Goal: Information Seeking & Learning: Learn about a topic

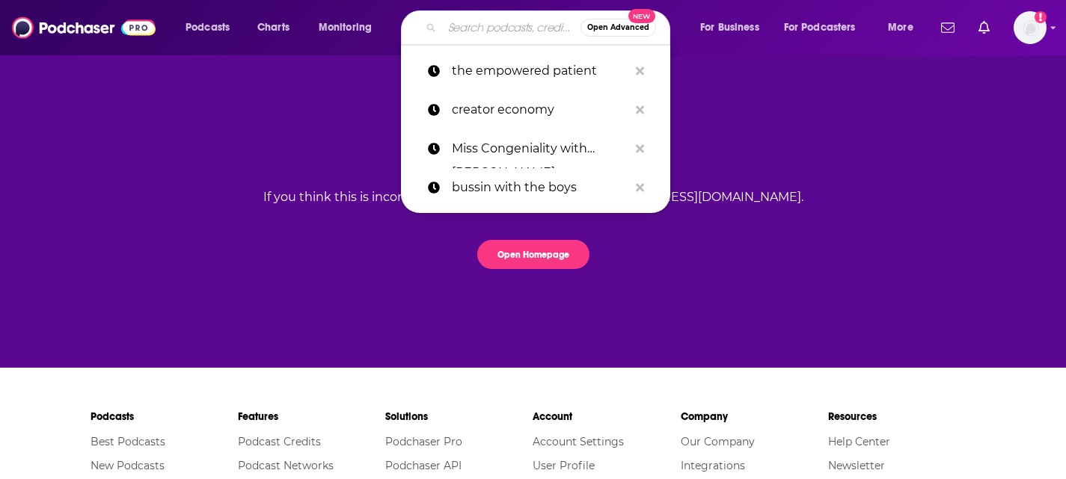
click at [480, 30] on input "Search podcasts, credits, & more..." at bounding box center [511, 28] width 138 height 24
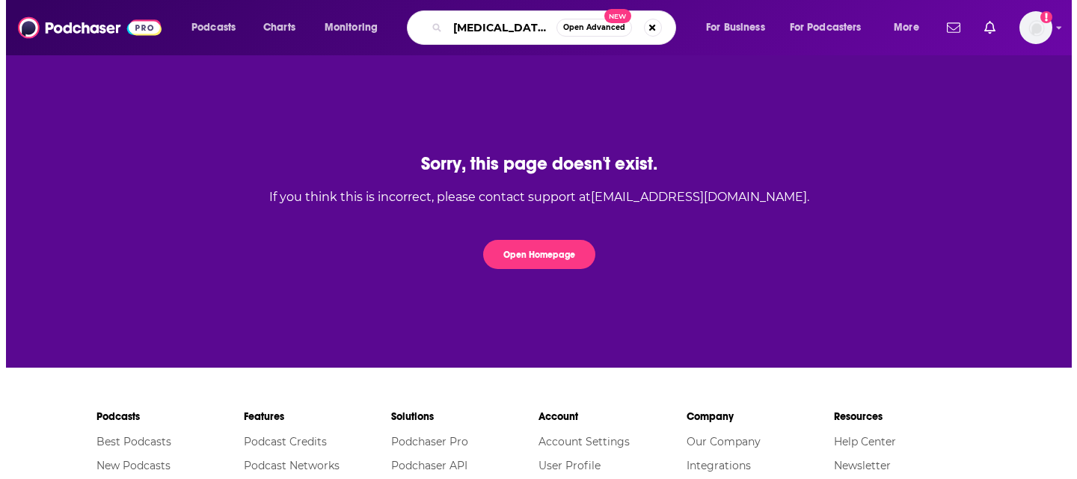
scroll to position [0, 12]
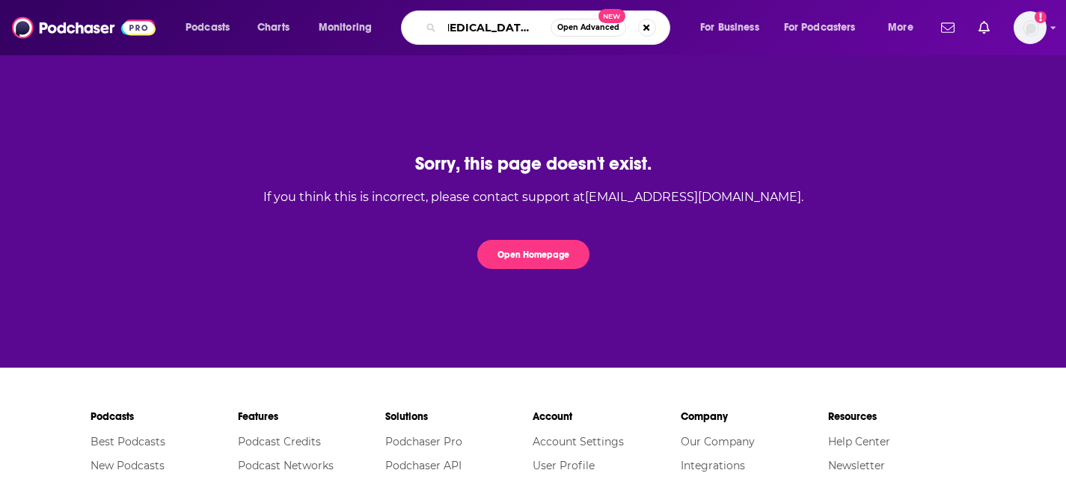
type input "[MEDICAL_DATA] update"
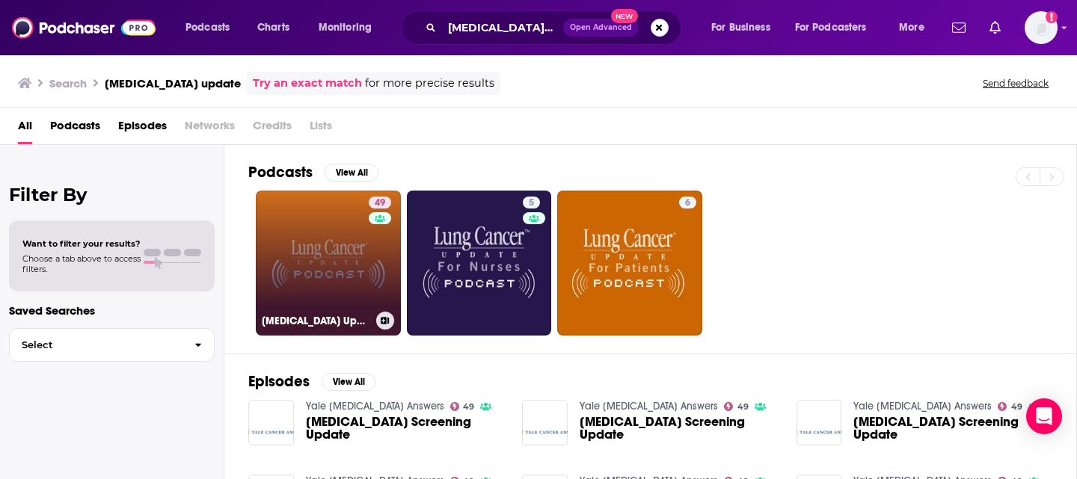
click at [307, 235] on link "49 [MEDICAL_DATA] Update" at bounding box center [328, 263] width 145 height 145
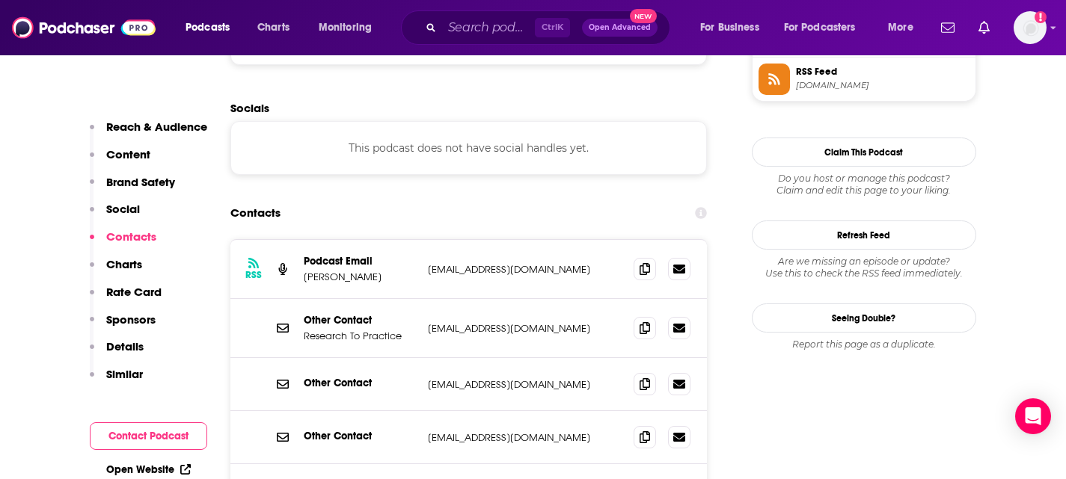
scroll to position [1421, 0]
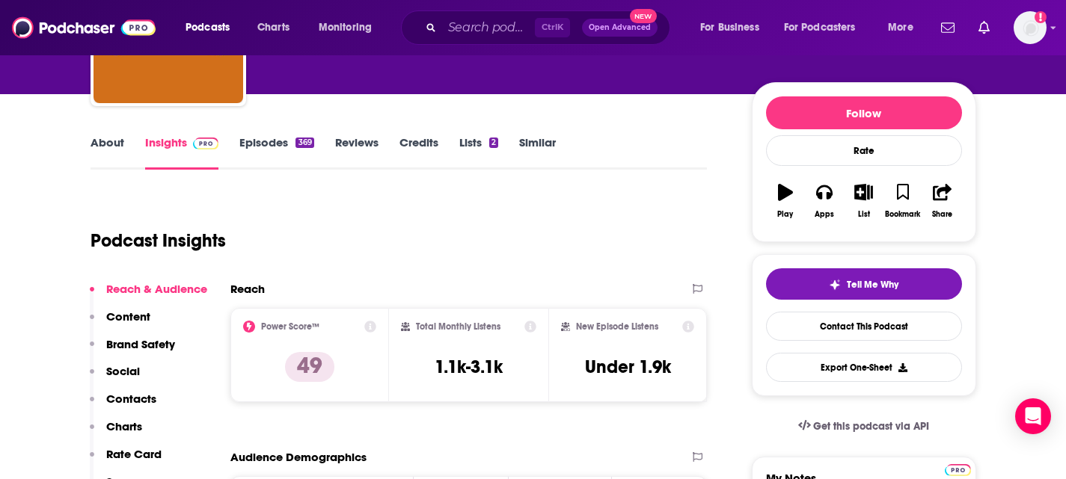
scroll to position [0, 0]
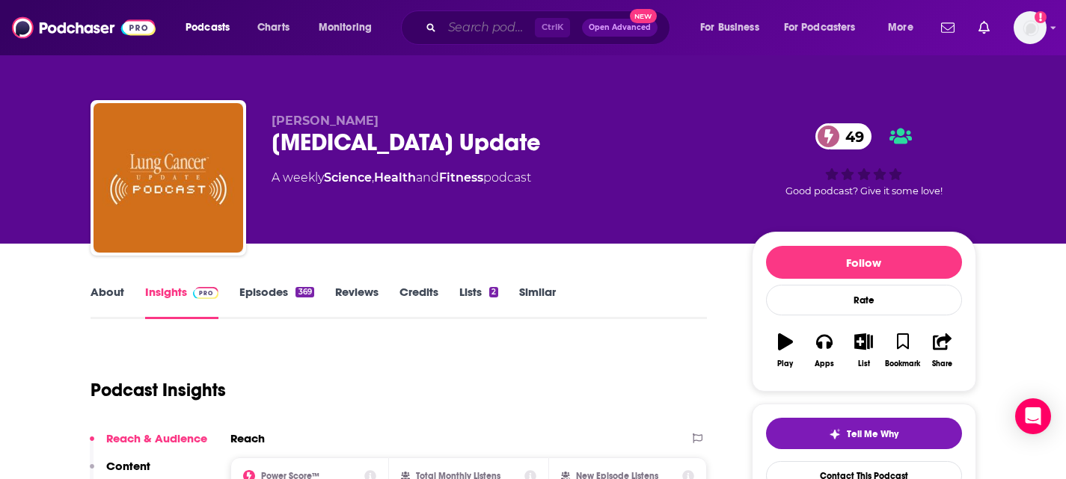
click at [464, 17] on input "Search podcasts, credits, & more..." at bounding box center [488, 28] width 93 height 24
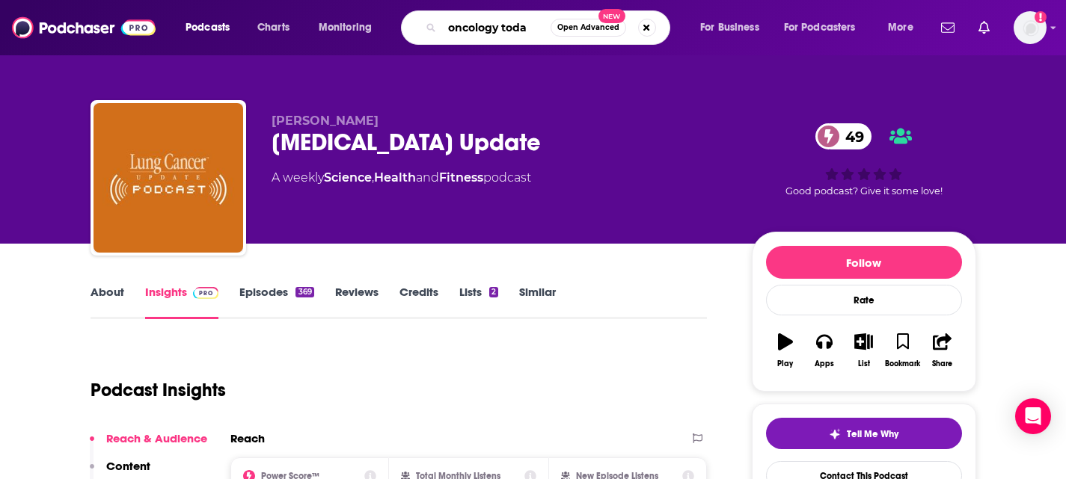
type input "oncology [DATE]"
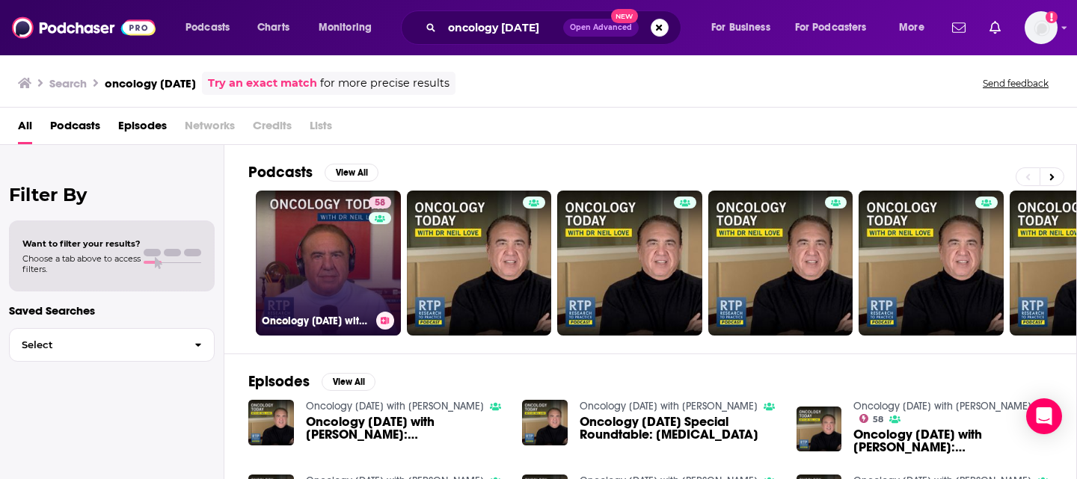
click at [341, 259] on link "58 Oncology [DATE] with [PERSON_NAME]" at bounding box center [328, 263] width 145 height 145
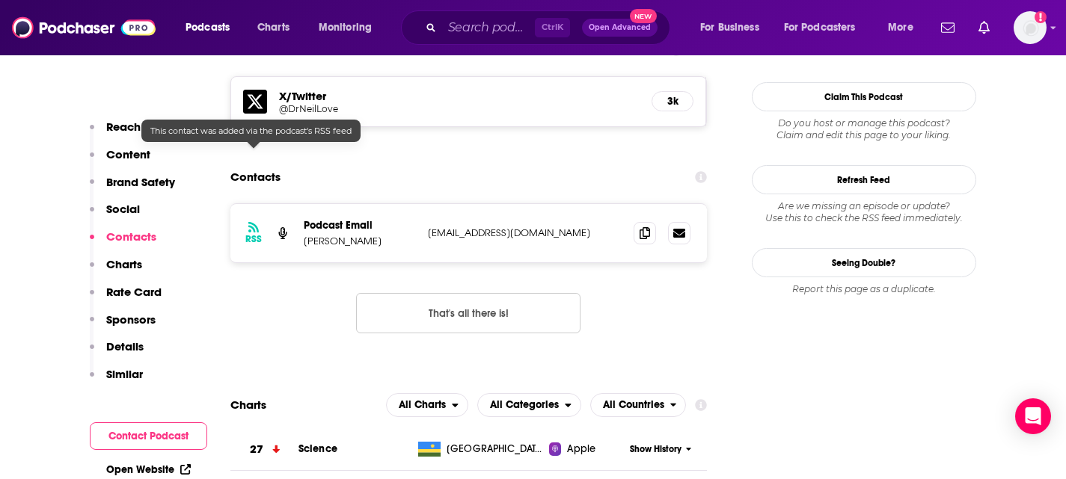
scroll to position [1495, 0]
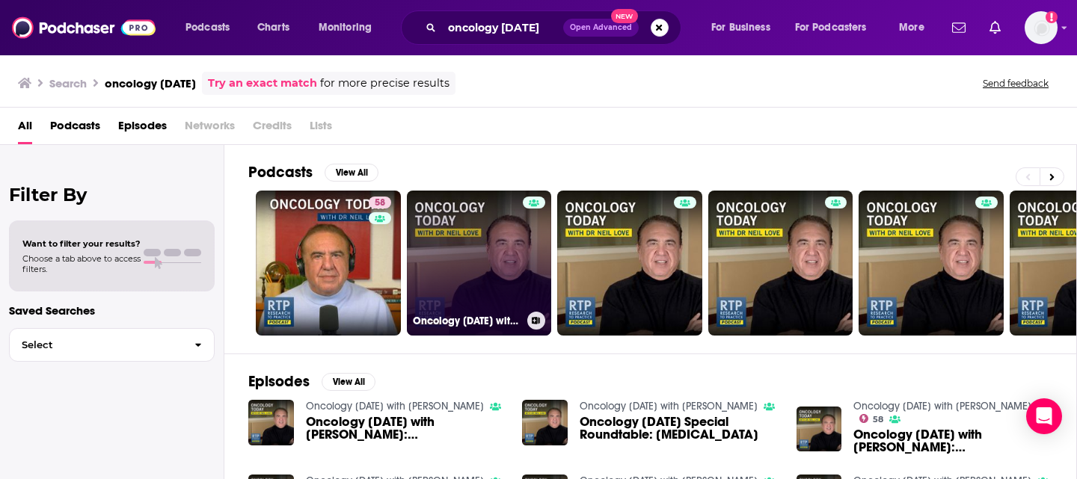
click at [470, 277] on link "Oncology [DATE] with [PERSON_NAME]" at bounding box center [479, 263] width 145 height 145
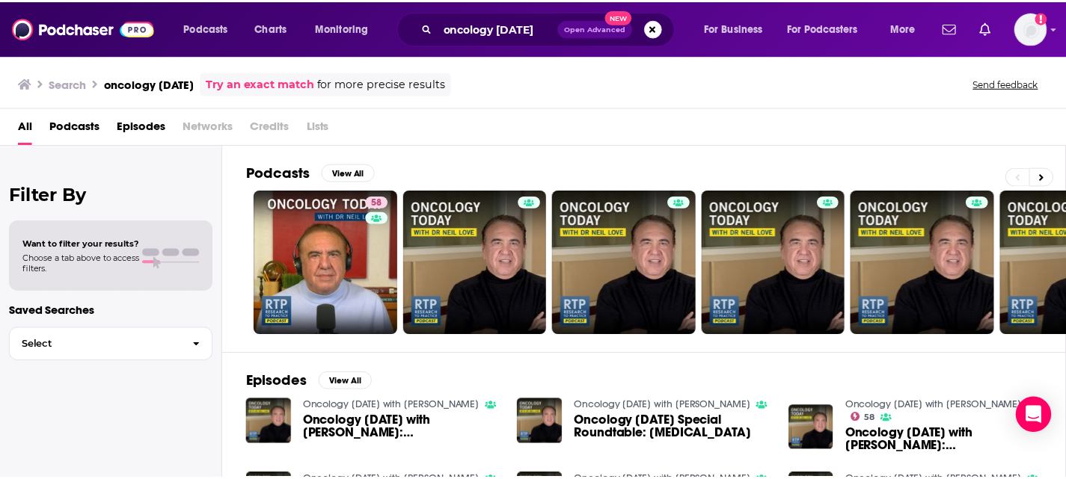
scroll to position [144, 0]
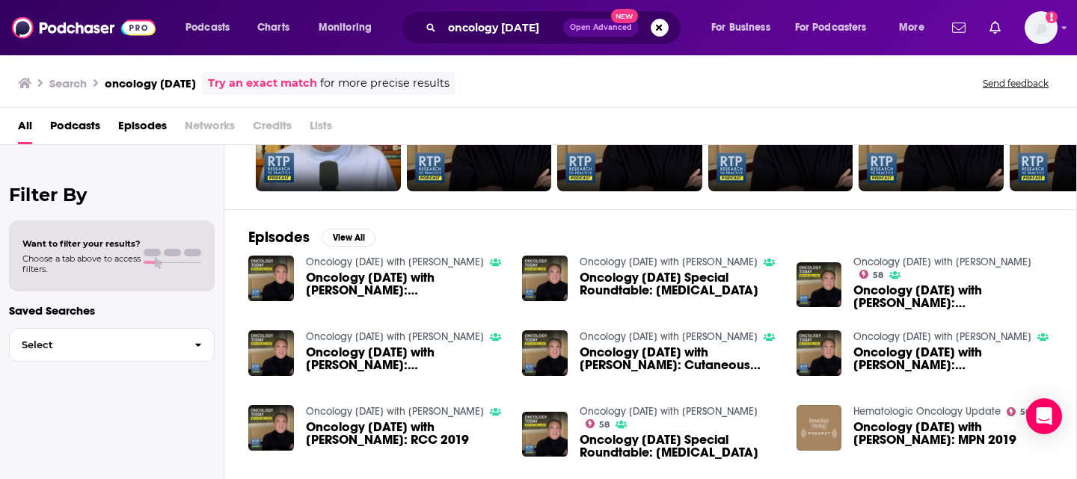
click at [915, 288] on span "Oncology [DATE] with [PERSON_NAME]: Myeloproliferative Neoplasms Edition" at bounding box center [952, 296] width 199 height 25
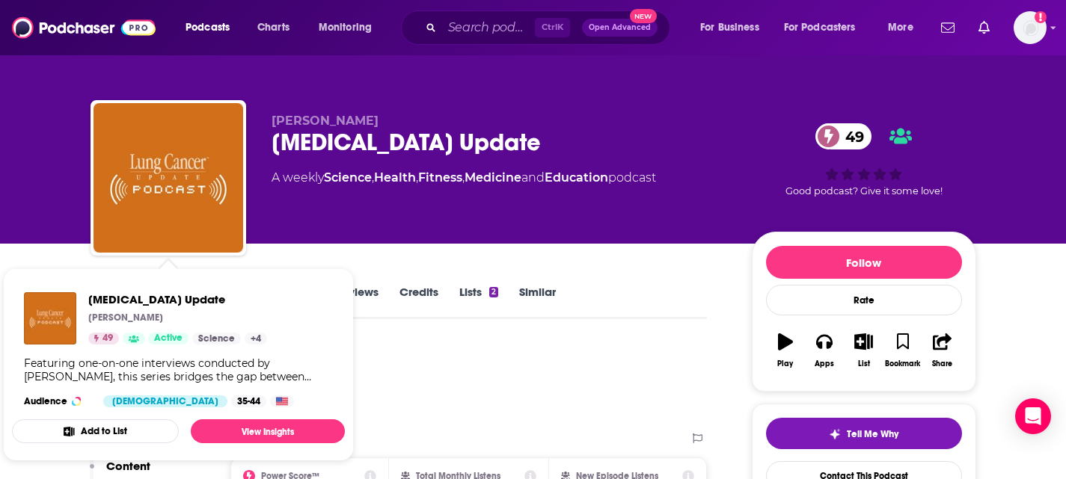
click at [458, 405] on div "Podcast Insights" at bounding box center [392, 381] width 605 height 76
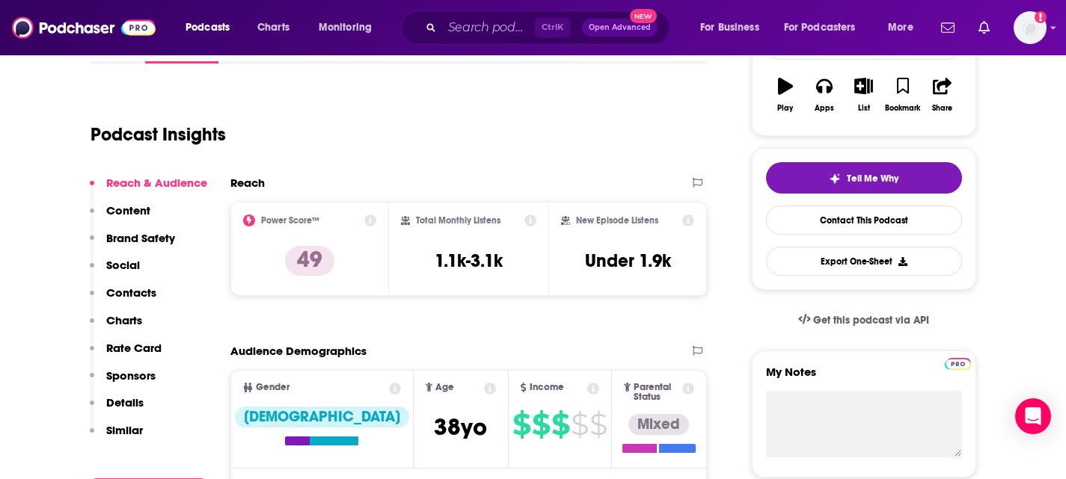
scroll to position [299, 0]
